Goal: Check status: Check status

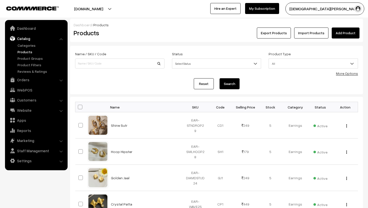
click at [24, 79] on link "Orders" at bounding box center [36, 79] width 60 height 9
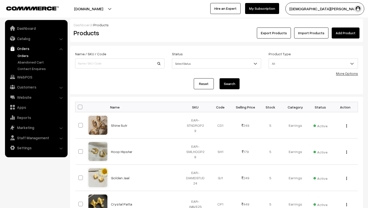
click at [25, 57] on link "Orders" at bounding box center [41, 55] width 50 height 5
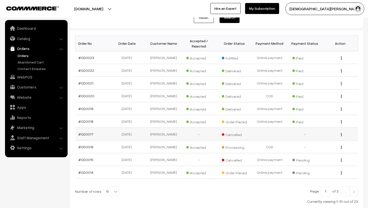
scroll to position [68, 0]
